Goal: Task Accomplishment & Management: Use online tool/utility

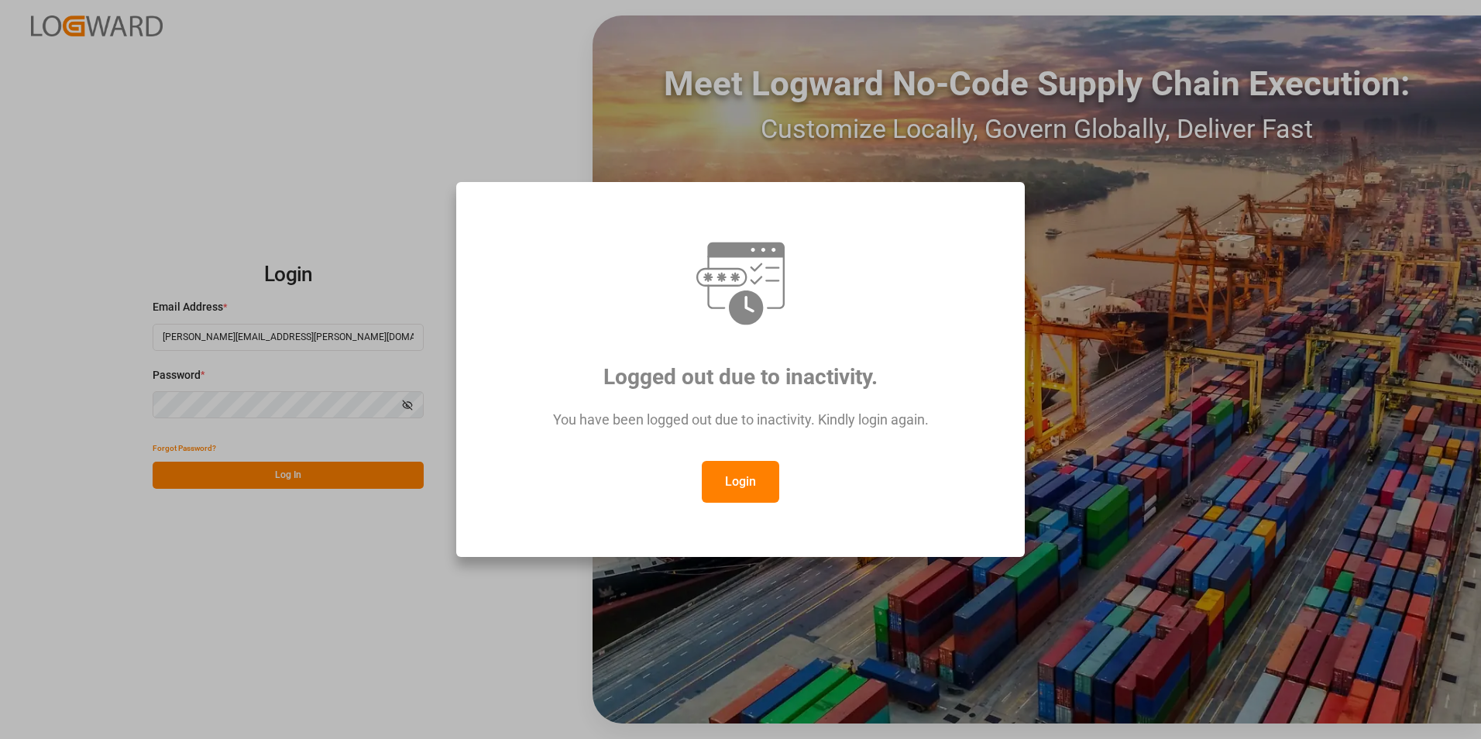
click at [752, 484] on button "Login" at bounding box center [740, 482] width 77 height 42
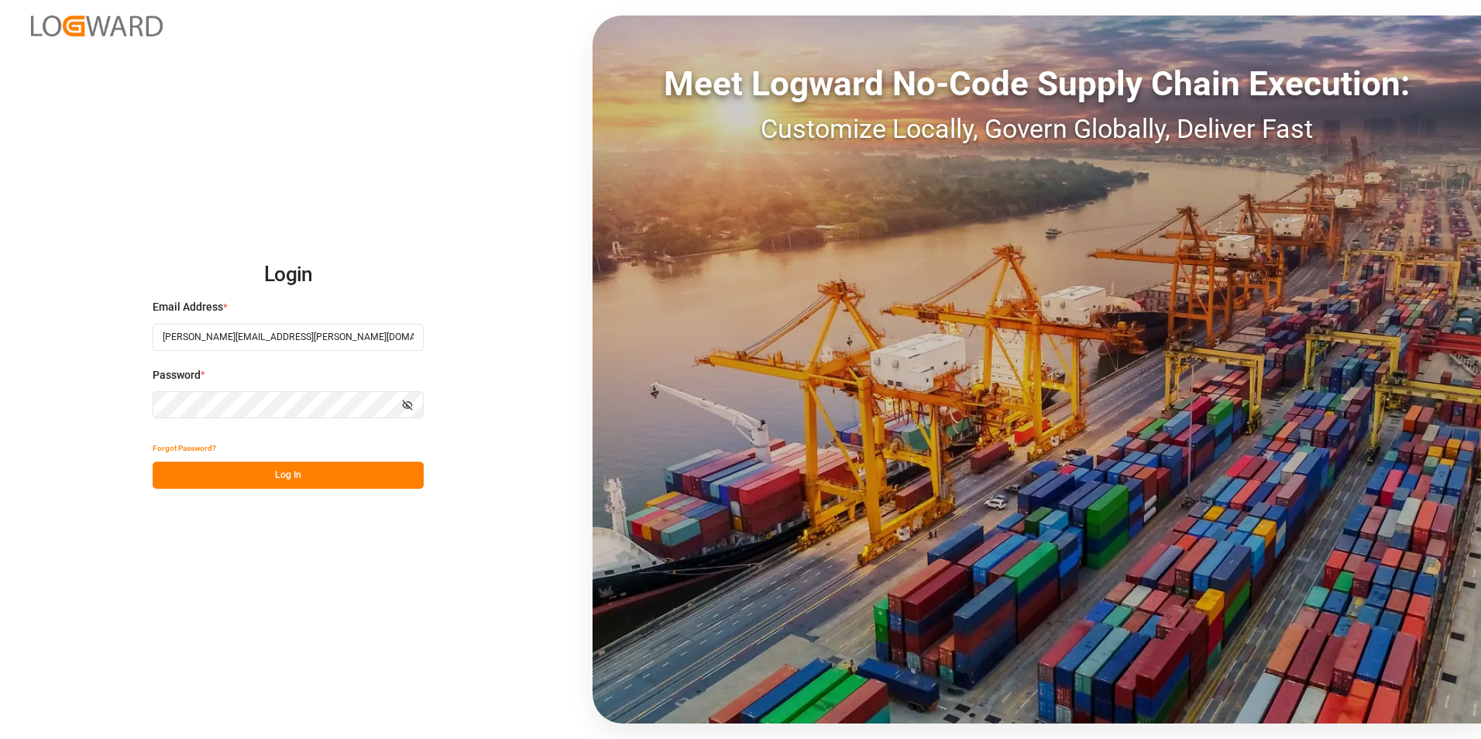
click at [284, 474] on button "Log In" at bounding box center [288, 475] width 271 height 27
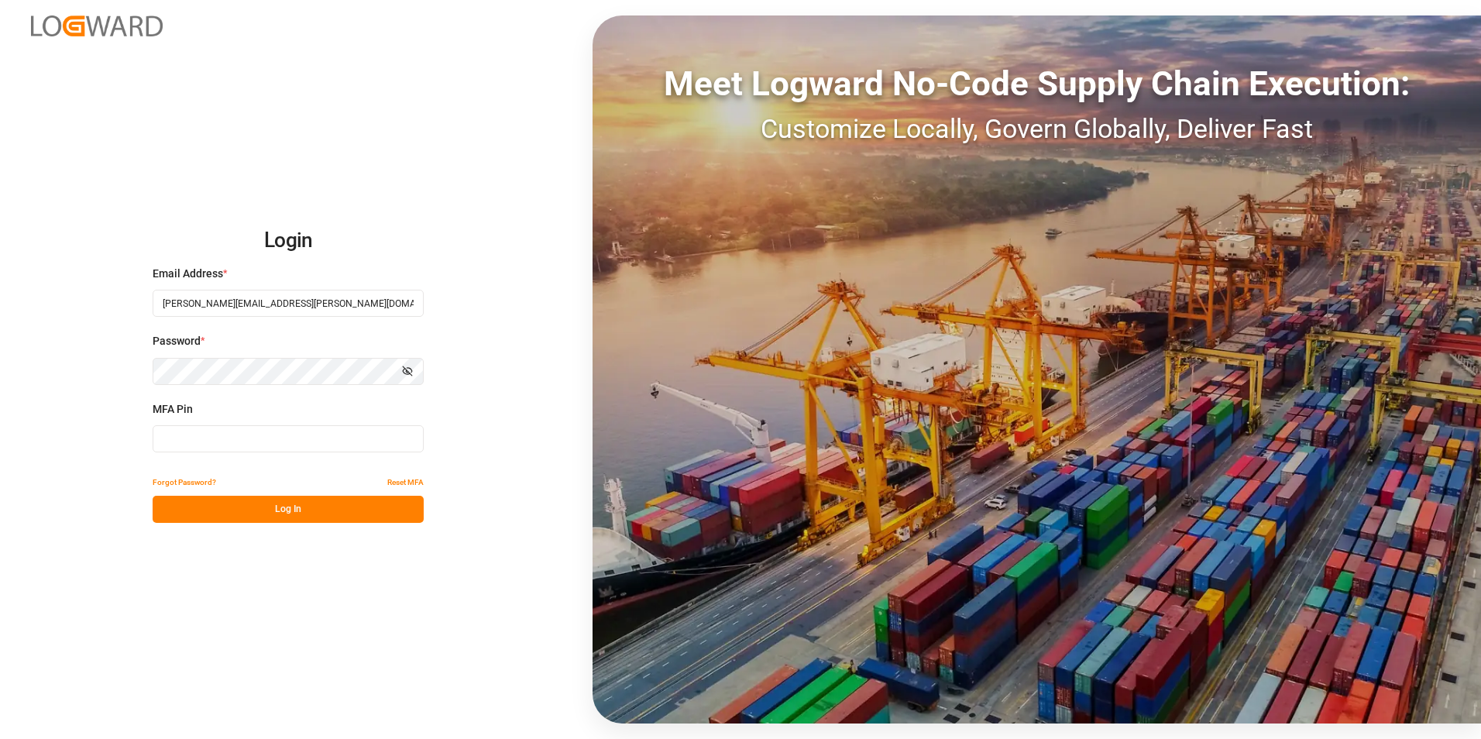
click at [225, 434] on input at bounding box center [288, 438] width 271 height 27
type input "566235"
click at [343, 514] on button "Log In" at bounding box center [288, 509] width 271 height 27
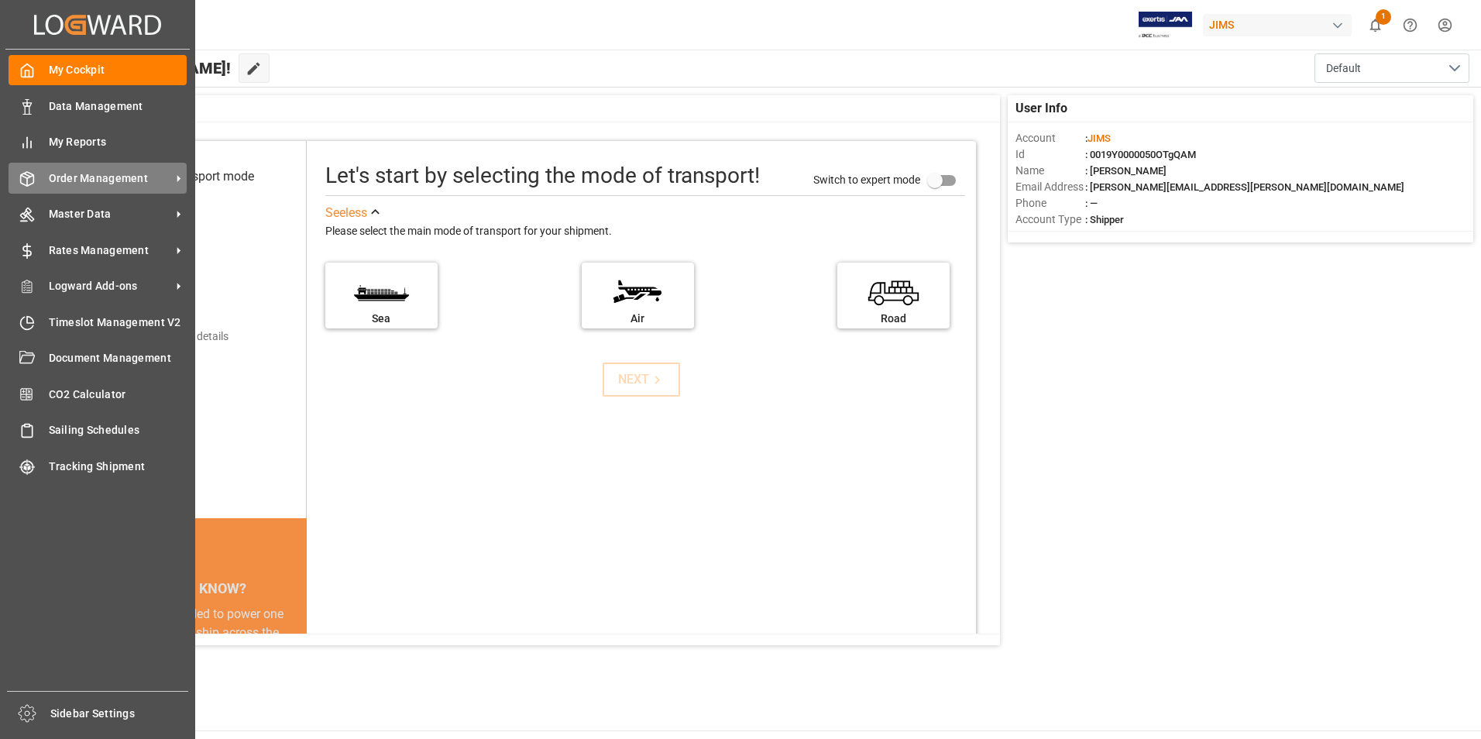
click at [114, 180] on span "Order Management" at bounding box center [110, 178] width 122 height 16
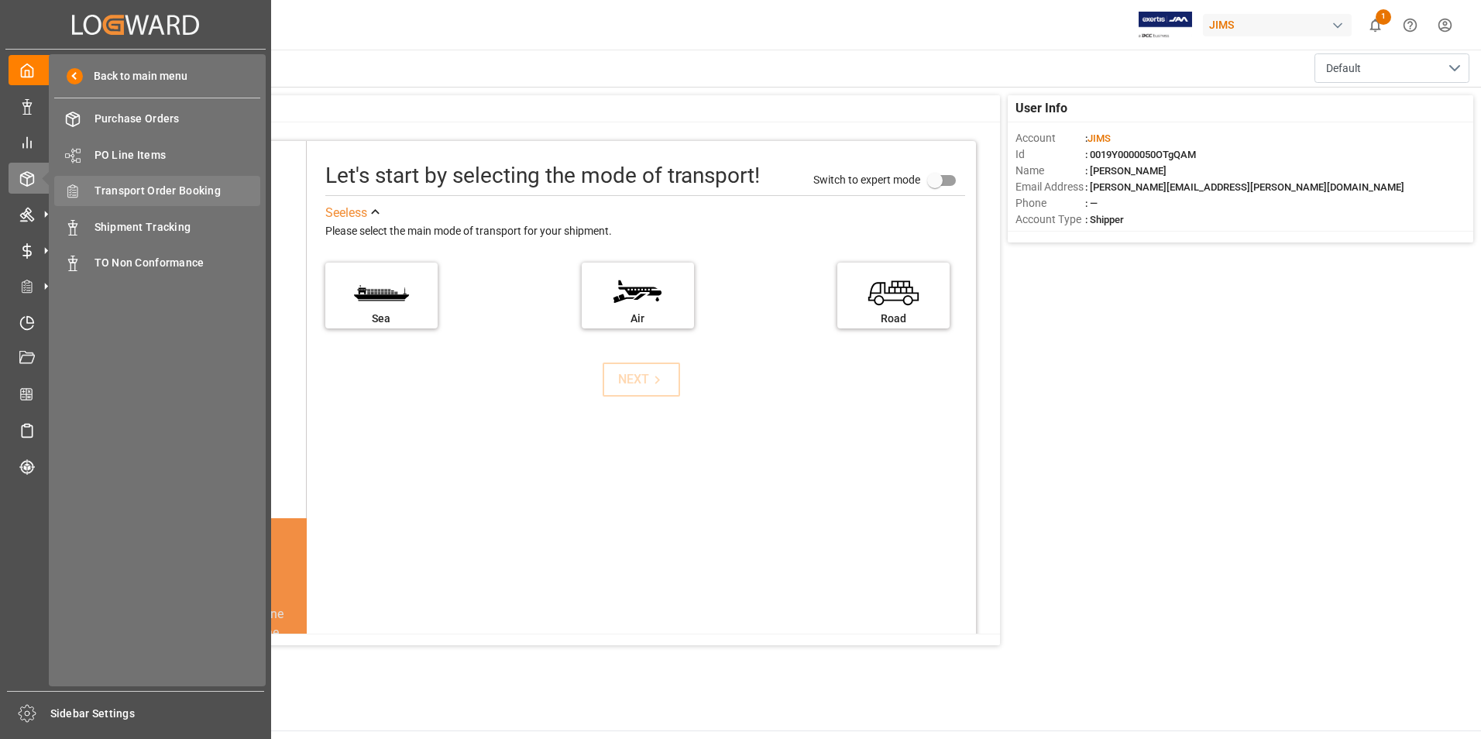
click at [157, 188] on span "Transport Order Booking" at bounding box center [177, 191] width 167 height 16
